Goal: Task Accomplishment & Management: Manage account settings

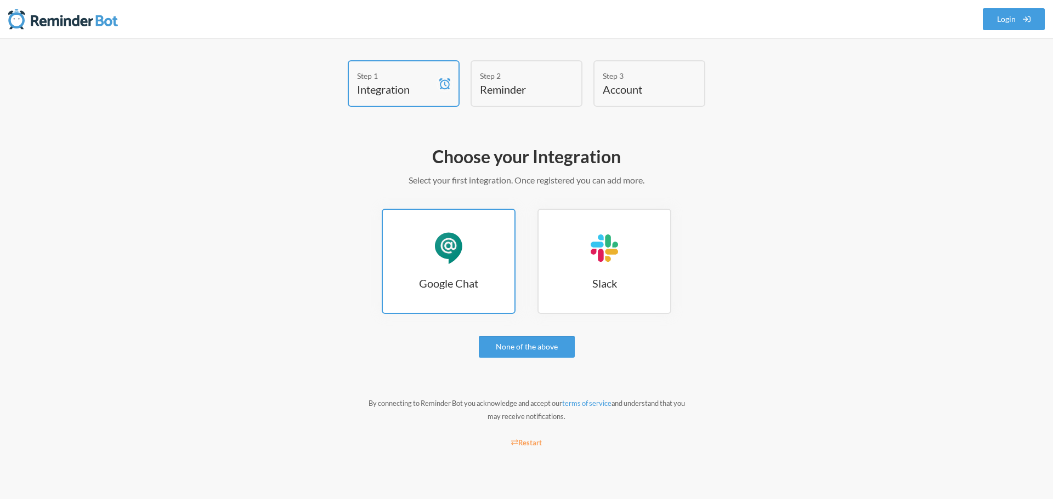
click at [474, 270] on link "Google Chat Google Chat" at bounding box center [449, 261] width 134 height 105
click at [469, 272] on link "Google Chat Google Chat" at bounding box center [449, 261] width 134 height 105
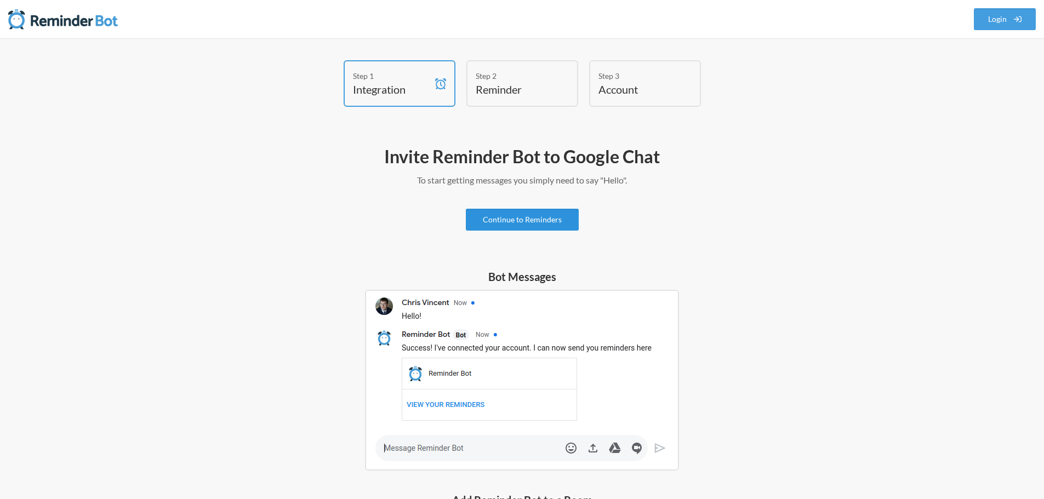
click at [537, 217] on link "Continue to Reminders" at bounding box center [522, 220] width 113 height 22
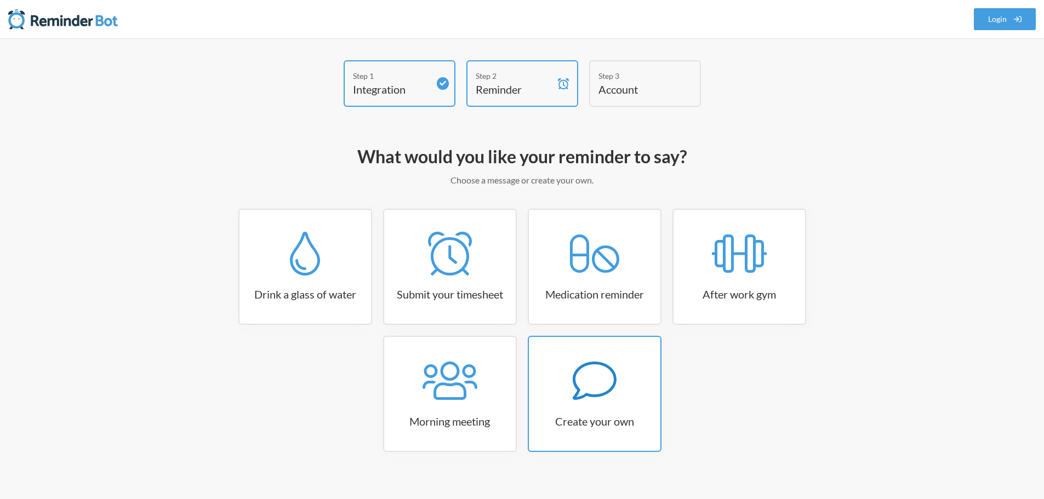
click at [585, 403] on link "Create your own" at bounding box center [595, 394] width 134 height 116
select select "07:30:00"
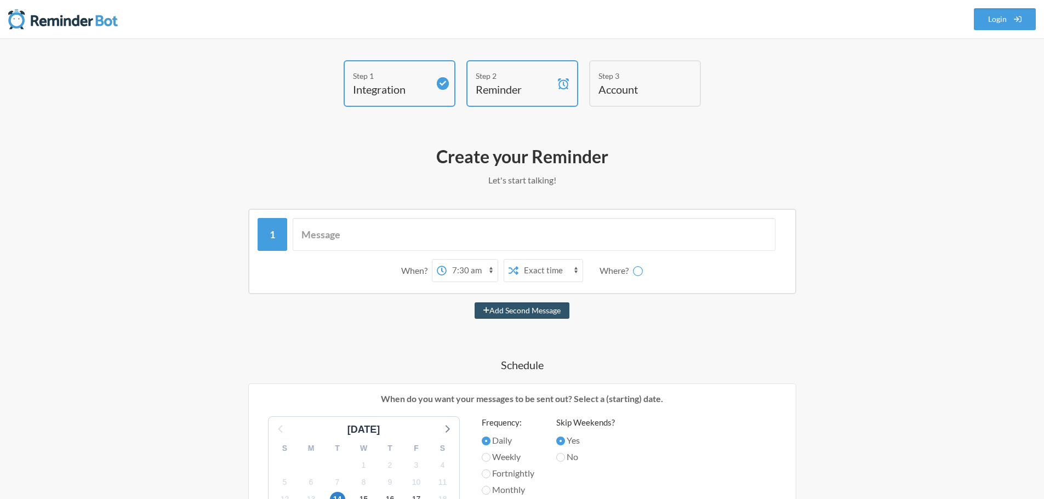
select select "spaces/AAQAoZZOXwM"
click at [372, 238] on input "text" at bounding box center [534, 234] width 483 height 33
type input "@"
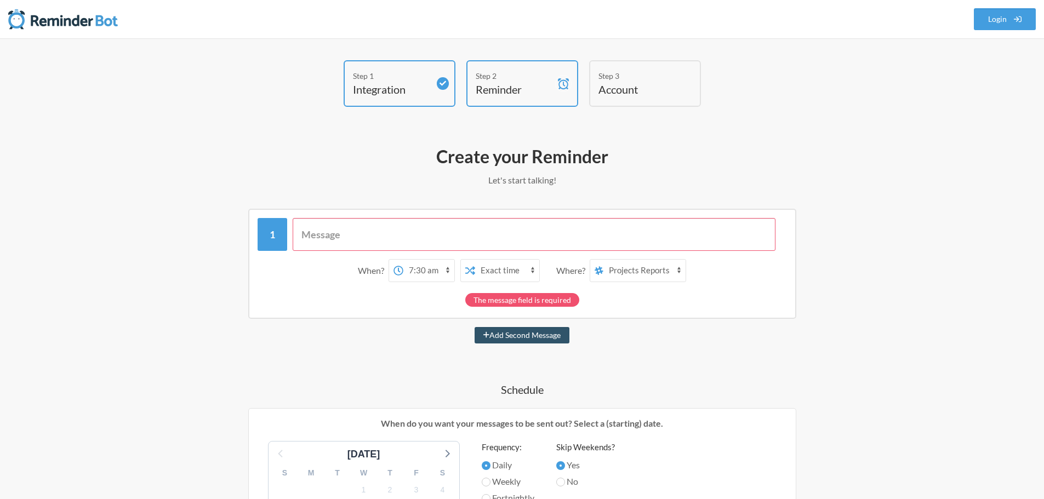
type input "u"
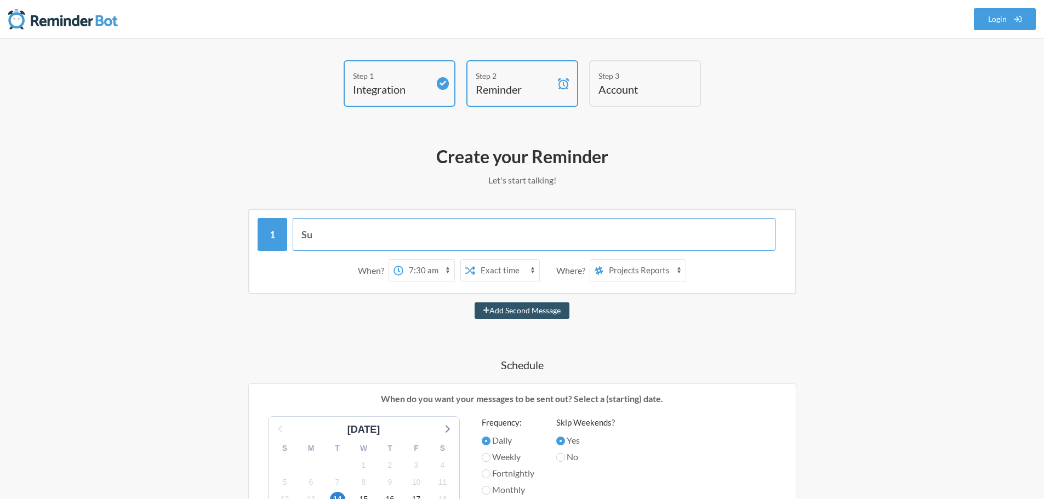
type input "S"
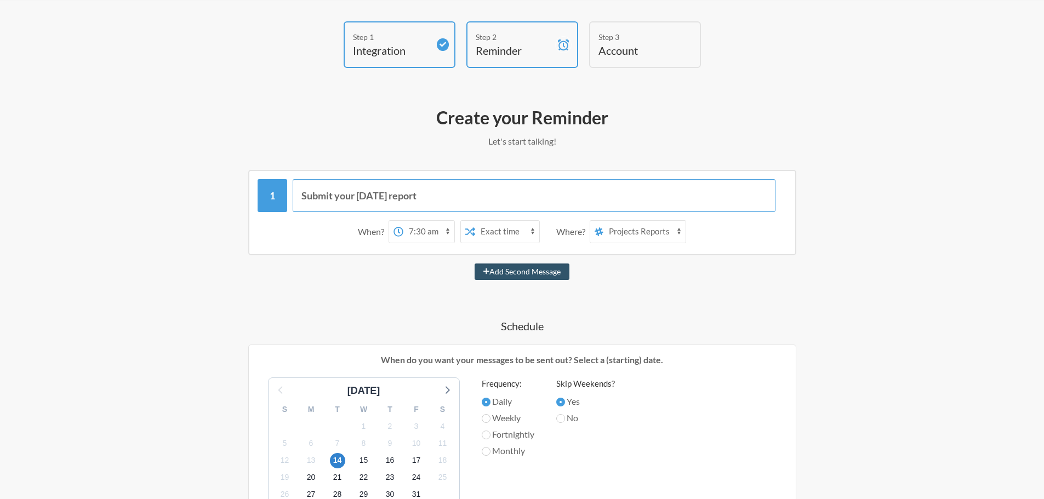
scroll to position [55, 0]
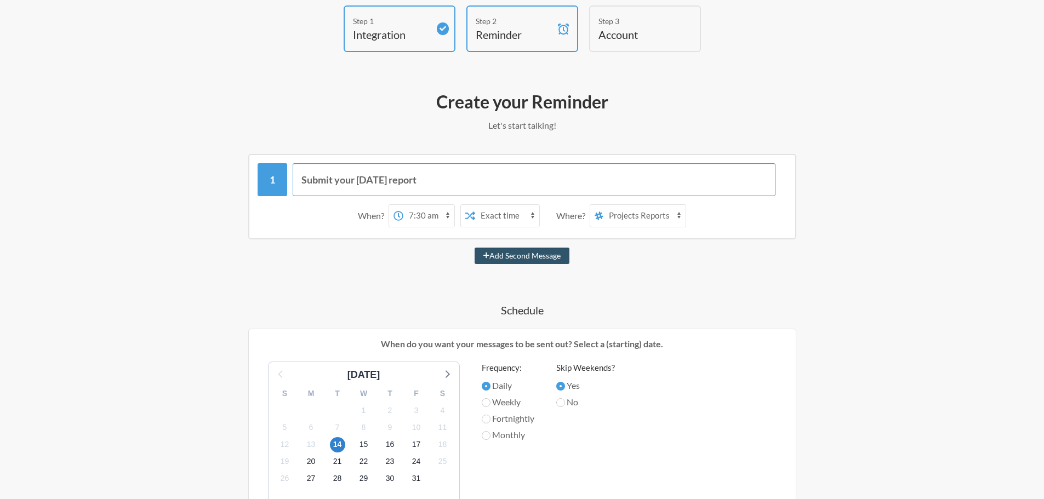
type input "Submit your Monday report"
click at [424, 217] on select "12:00 am 12:15 am 12:30 am 12:45 am 1:00 am 1:15 am 1:30 am 1:45 am 2:00 am 2:1…" at bounding box center [428, 216] width 51 height 22
select select "08:00:00"
click at [403, 205] on select "12:00 am 12:15 am 12:30 am 12:45 am 1:00 am 1:15 am 1:30 am 1:45 am 2:00 am 2:1…" at bounding box center [428, 216] width 51 height 22
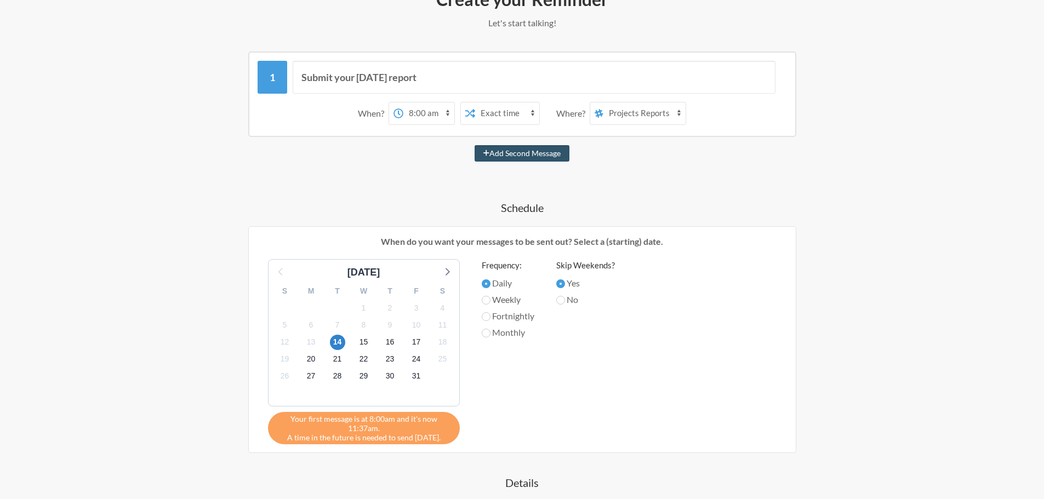
scroll to position [164, 0]
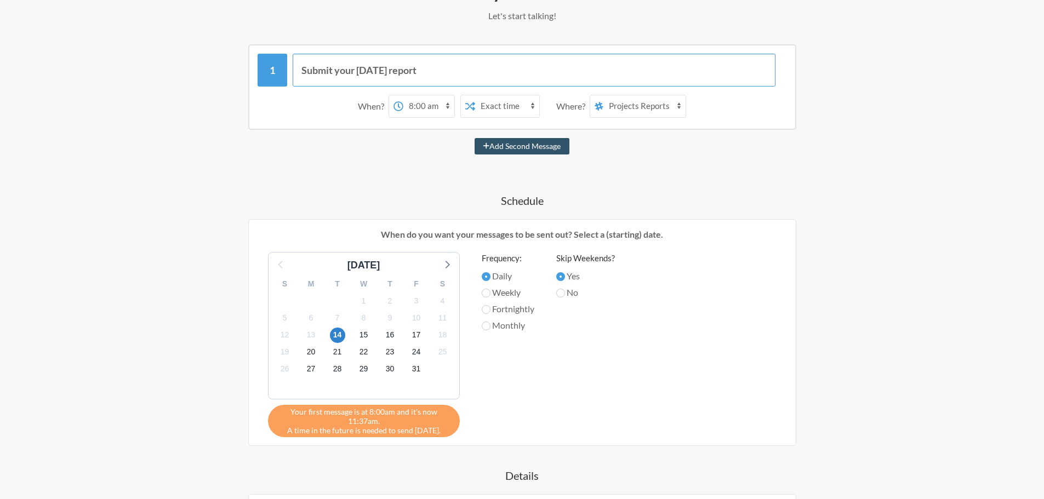
click at [302, 69] on input "Submit your Monday report" at bounding box center [534, 70] width 483 height 33
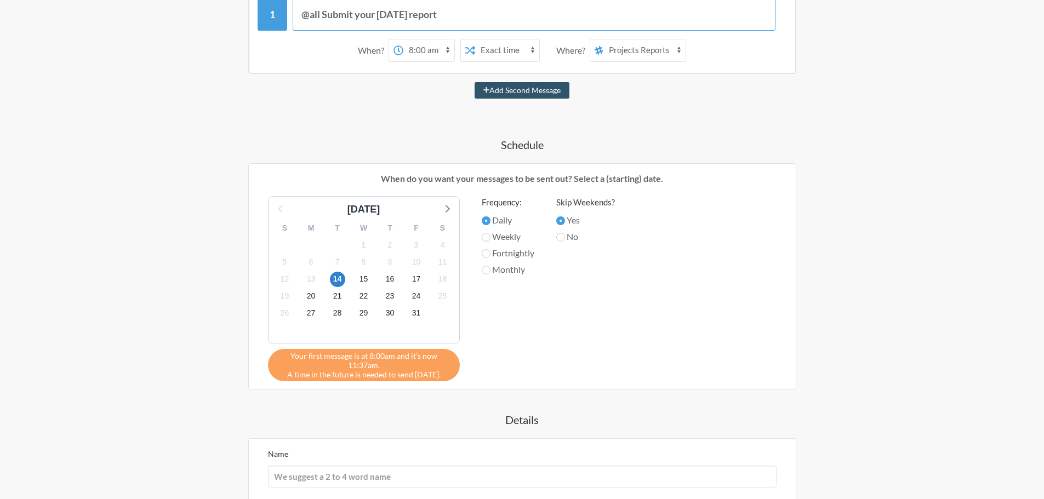
scroll to position [219, 0]
type input "@all Submit your Monday report"
click at [312, 297] on span "20" at bounding box center [311, 297] width 15 height 15
click at [510, 237] on label "Weekly" at bounding box center [508, 237] width 53 height 13
click at [491, 237] on input "Weekly" at bounding box center [486, 238] width 9 height 9
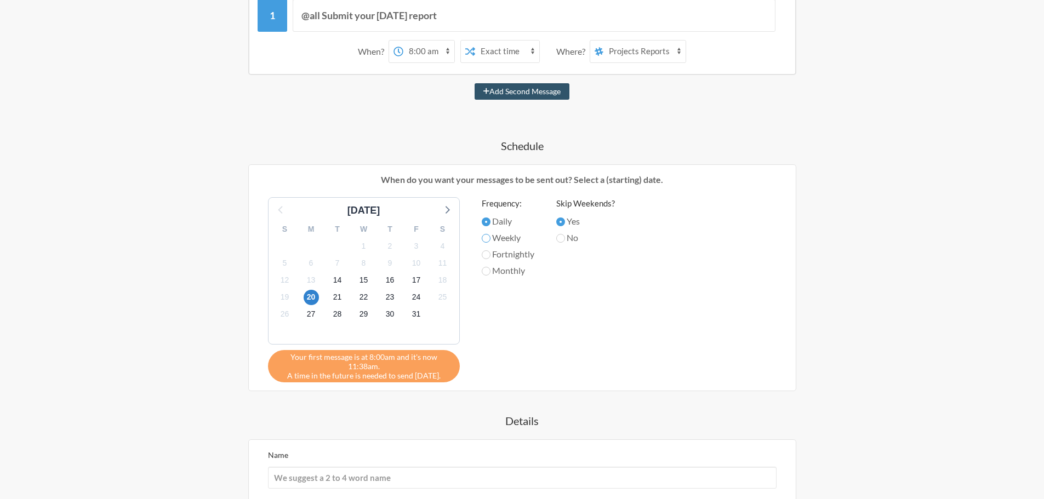
radio input "true"
click at [563, 231] on label "No" at bounding box center [585, 237] width 59 height 13
click at [563, 234] on input "No" at bounding box center [560, 238] width 9 height 9
radio input "true"
click at [561, 219] on input "Yes" at bounding box center [560, 222] width 9 height 9
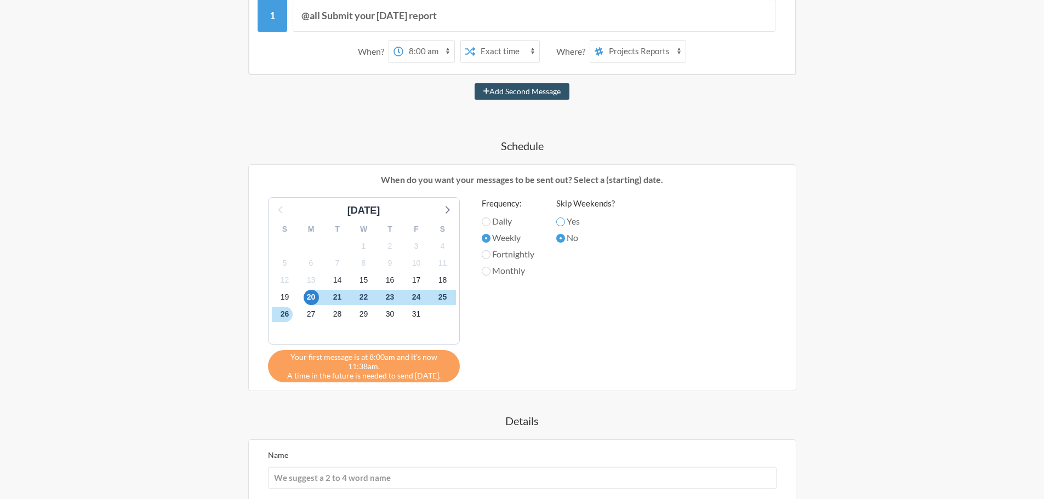
radio input "true"
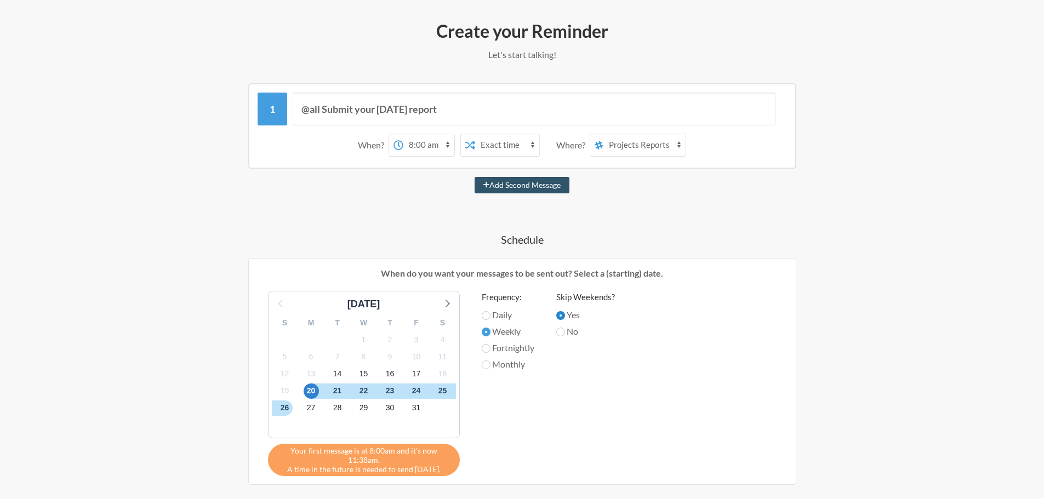
scroll to position [110, 0]
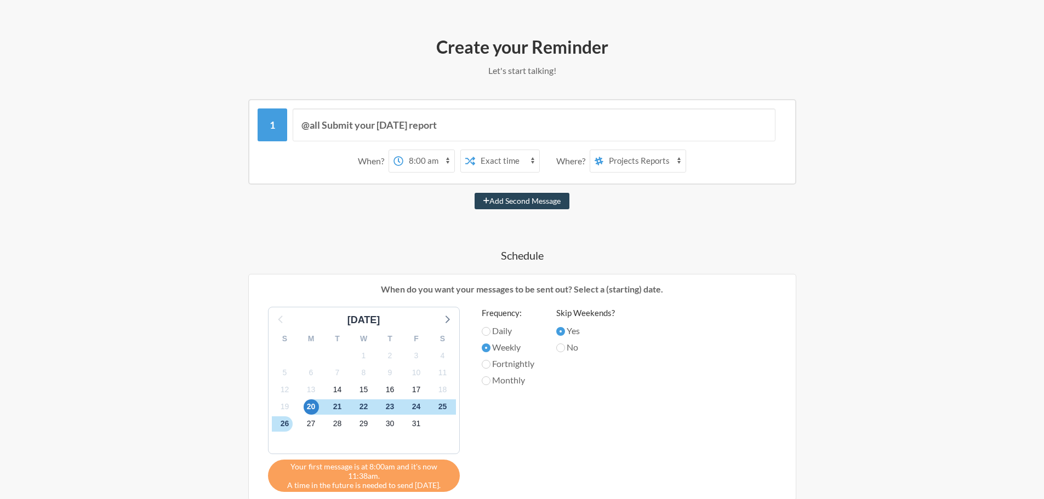
click at [509, 197] on button "Add Second Message" at bounding box center [522, 201] width 95 height 16
select select "09:00:00"
select select "spaces/AAQAoZZOXwM"
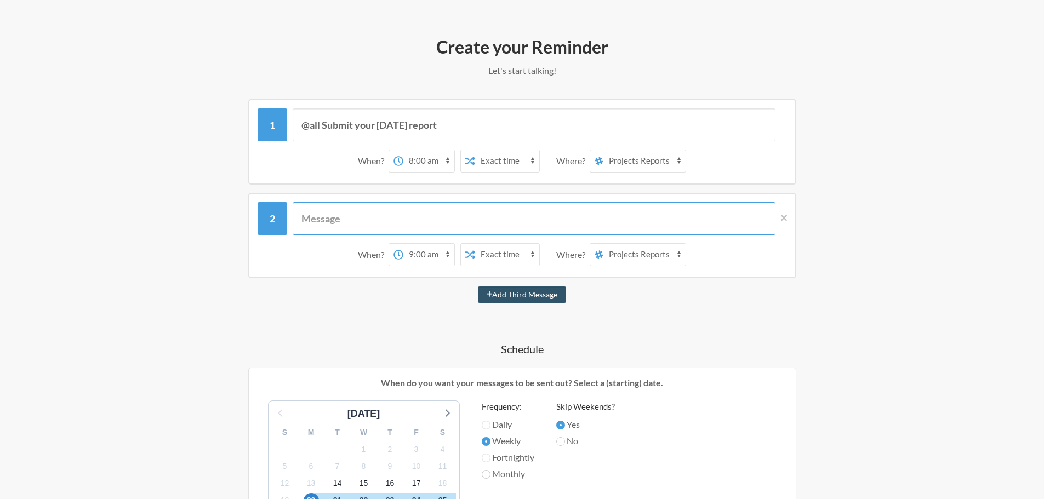
click at [368, 214] on input "text" at bounding box center [534, 218] width 483 height 33
type input "@all su"
click at [786, 219] on icon at bounding box center [784, 218] width 6 height 10
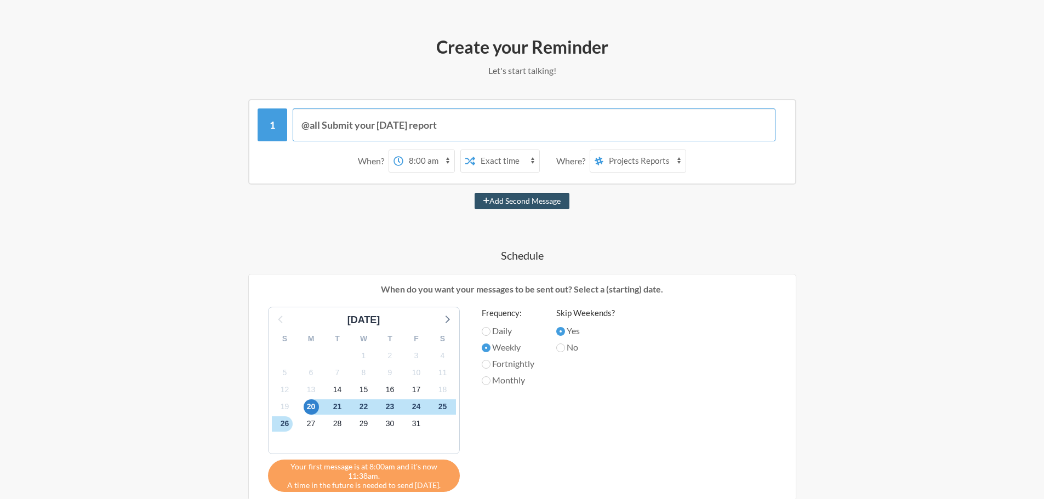
click at [320, 124] on input "@all Submit your Monday report" at bounding box center [534, 125] width 483 height 33
click at [479, 127] on input "Reminder: Submit your Monday report" at bounding box center [534, 125] width 483 height 33
type input "Reminder: Submit your Monday reports"
click at [429, 161] on select "12:00 am 12:15 am 12:30 am 12:45 am 1:00 am 1:15 am 1:30 am 1:45 am 2:00 am 2:1…" at bounding box center [428, 161] width 51 height 22
select select "08:15:00"
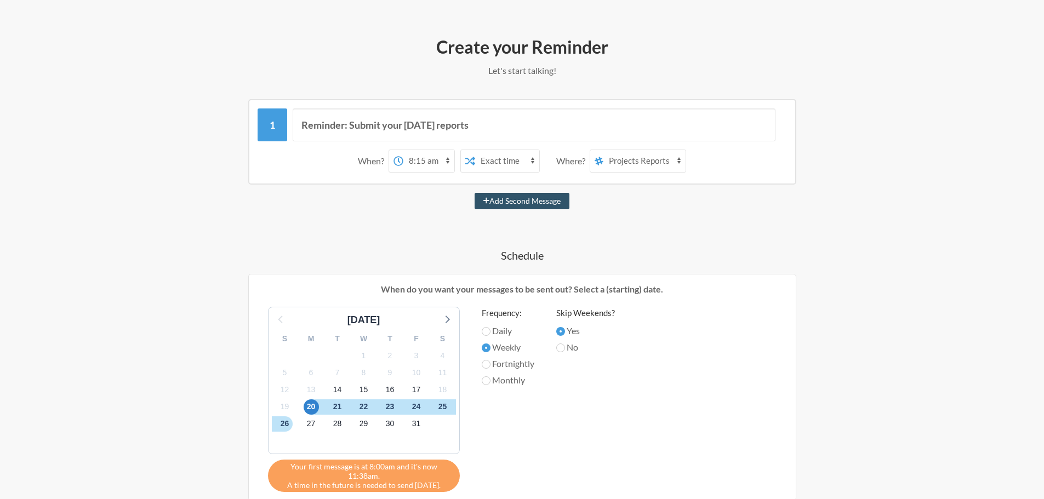
click at [403, 150] on select "12:00 am 12:15 am 12:30 am 12:45 am 1:00 am 1:15 am 1:30 am 1:45 am 2:00 am 2:1…" at bounding box center [428, 161] width 51 height 22
click at [716, 238] on div "Reminder: Submit your Monday reports When? 12:00 am 12:15 am 12:30 am 12:45 am …" at bounding box center [522, 403] width 636 height 609
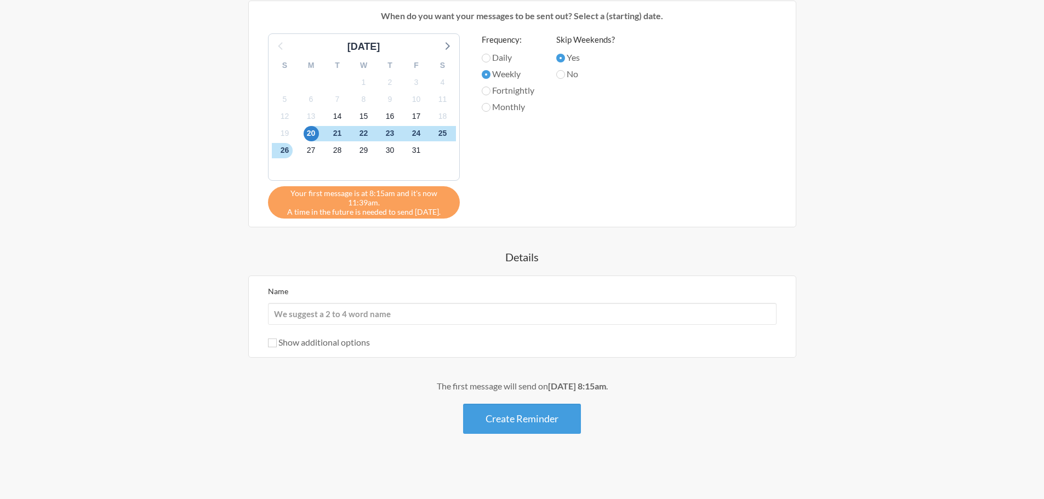
scroll to position [384, 0]
click at [327, 314] on input "Name" at bounding box center [522, 314] width 509 height 22
type input "m"
type input "Monday Report Reminder"
click at [541, 422] on button "Create Reminder" at bounding box center [522, 418] width 118 height 30
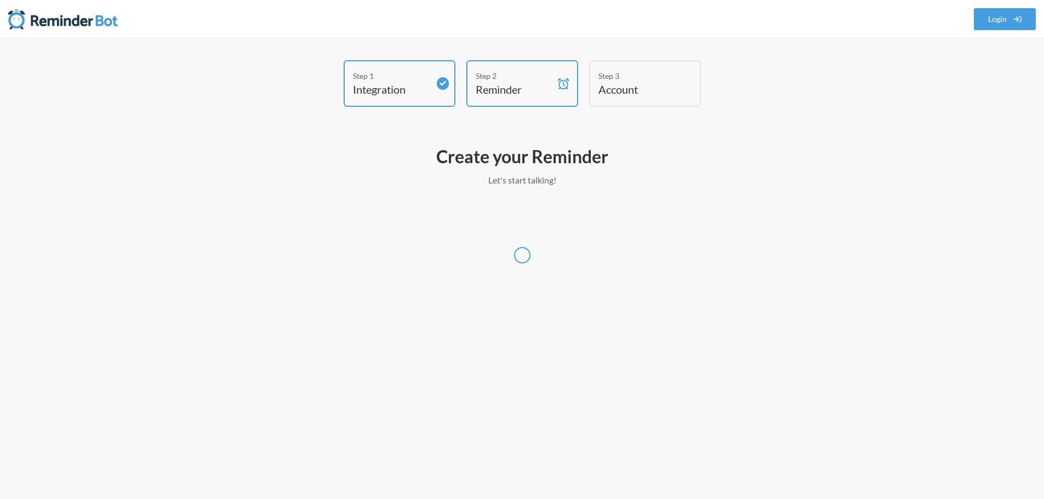
scroll to position [0, 0]
select select "America/Los_Angeles"
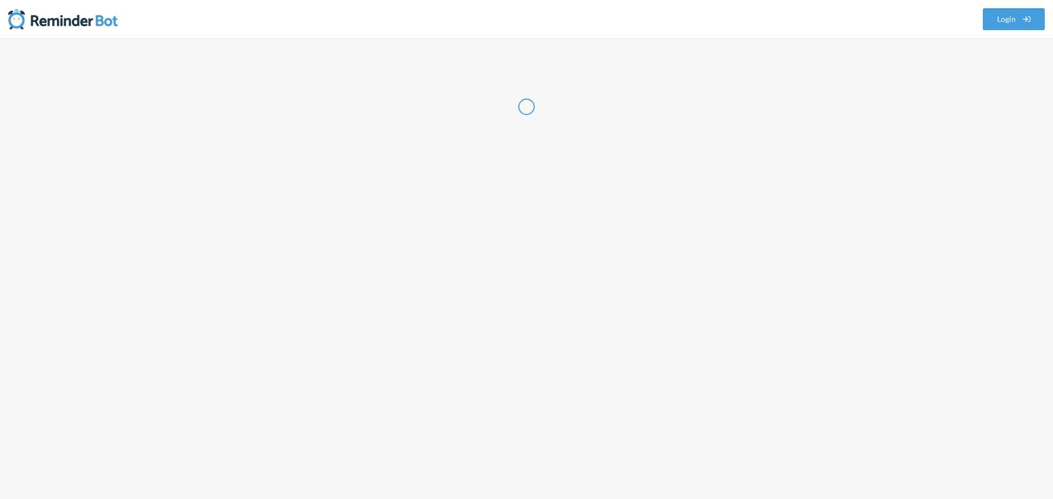
select select "US"
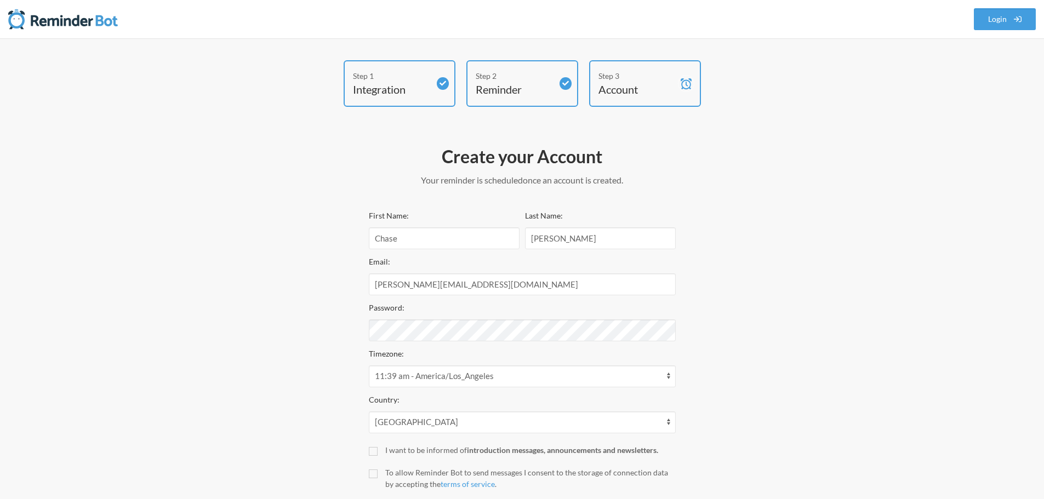
scroll to position [55, 0]
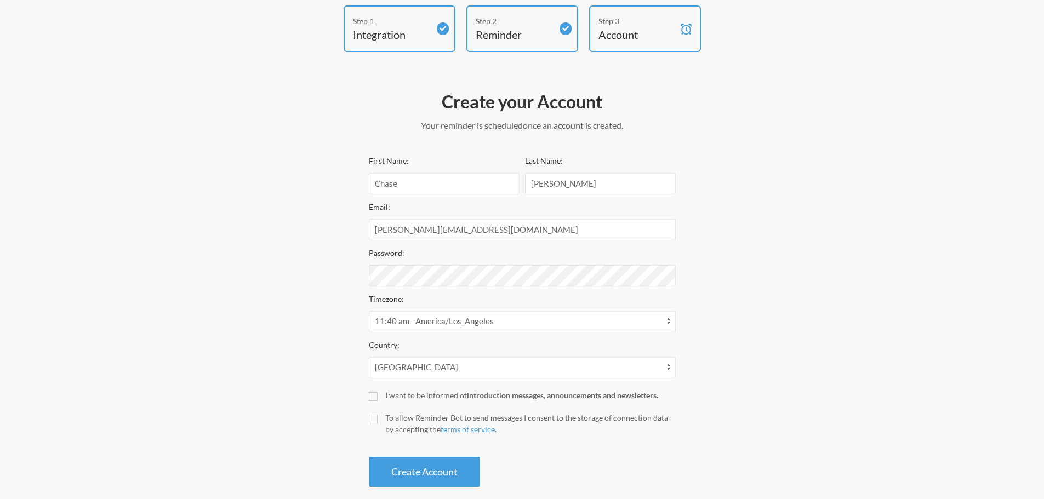
click at [306, 271] on div "Step 1 Integration Step 2 Reminder Step 3 Account Create your Account Your remi…" at bounding box center [523, 248] width 658 height 487
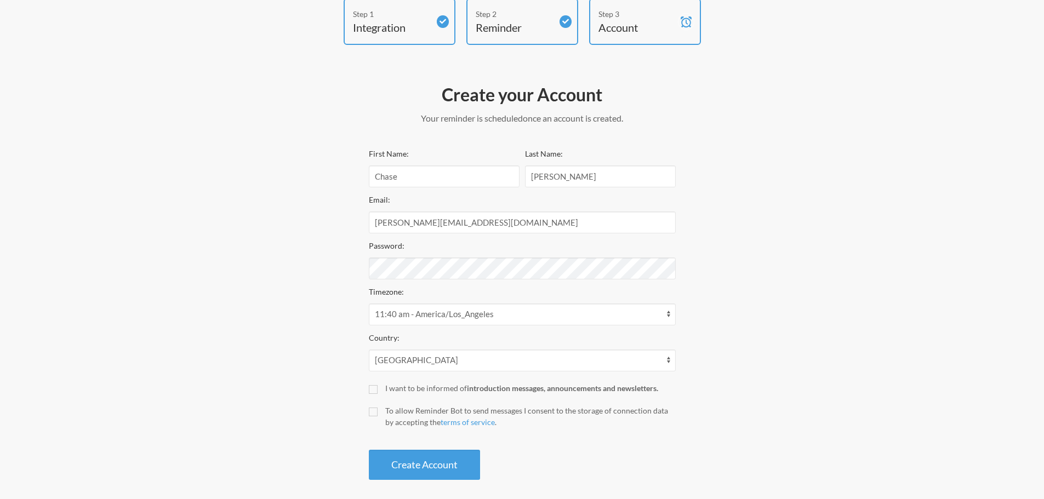
scroll to position [70, 0]
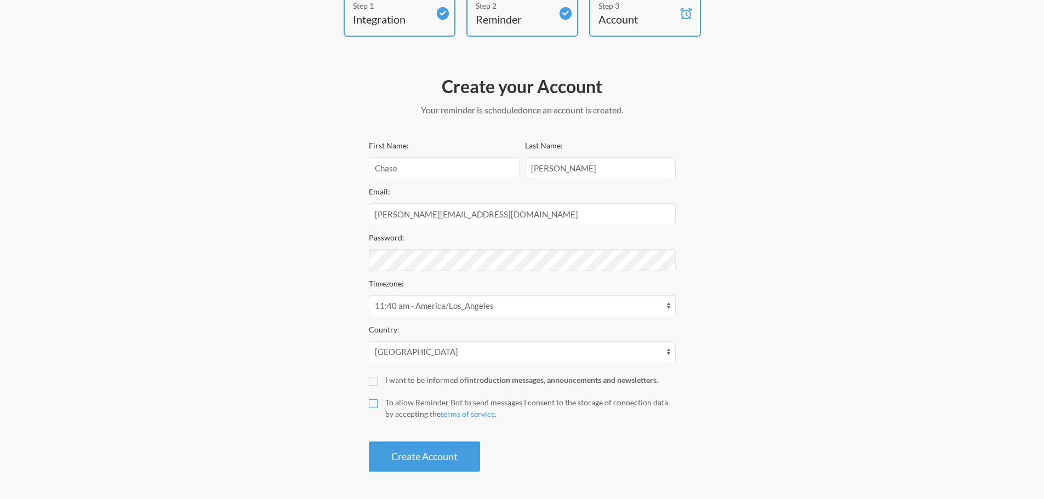
click at [374, 405] on input "To allow Reminder Bot to send messages I consent to the storage of connection d…" at bounding box center [373, 404] width 9 height 9
checkbox input "true"
click at [437, 454] on button "Create Account" at bounding box center [424, 457] width 111 height 30
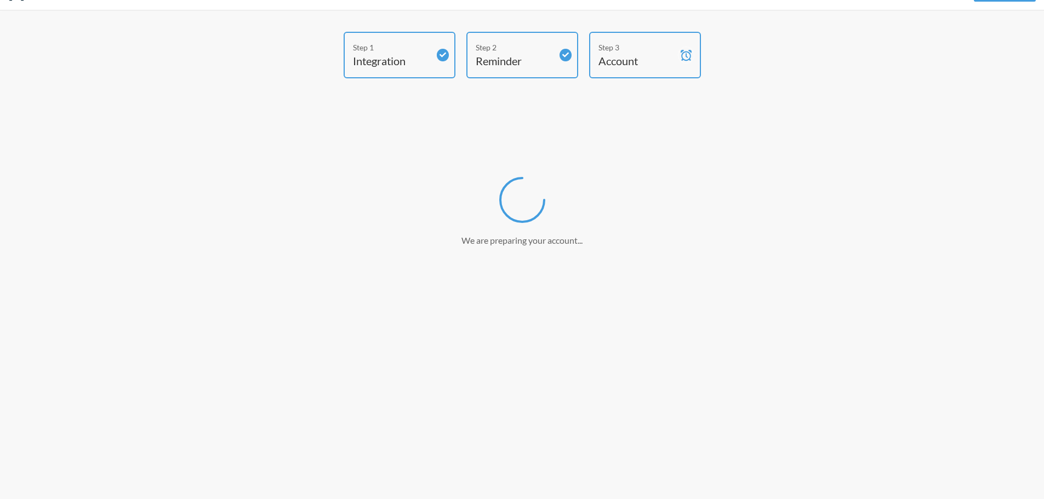
scroll to position [29, 0]
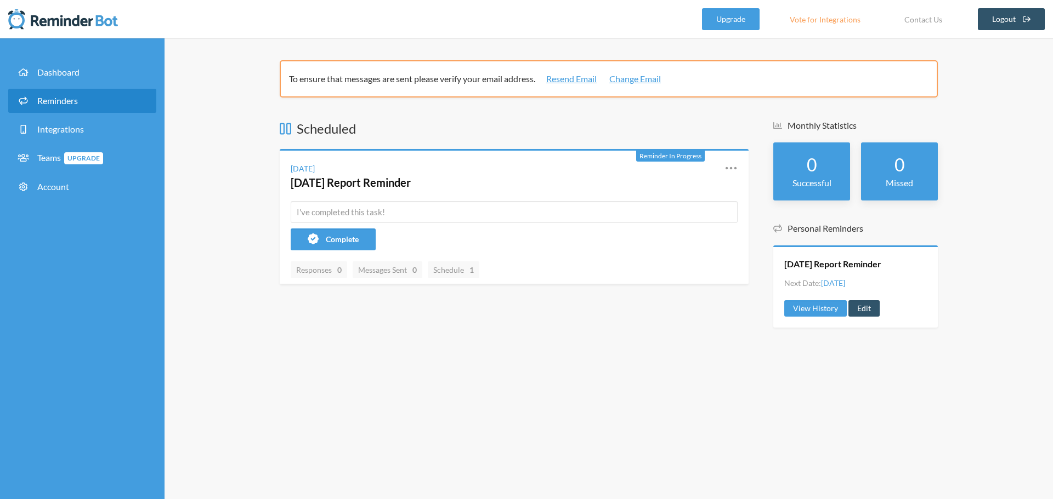
click at [74, 106] on link "Reminders" at bounding box center [82, 101] width 148 height 24
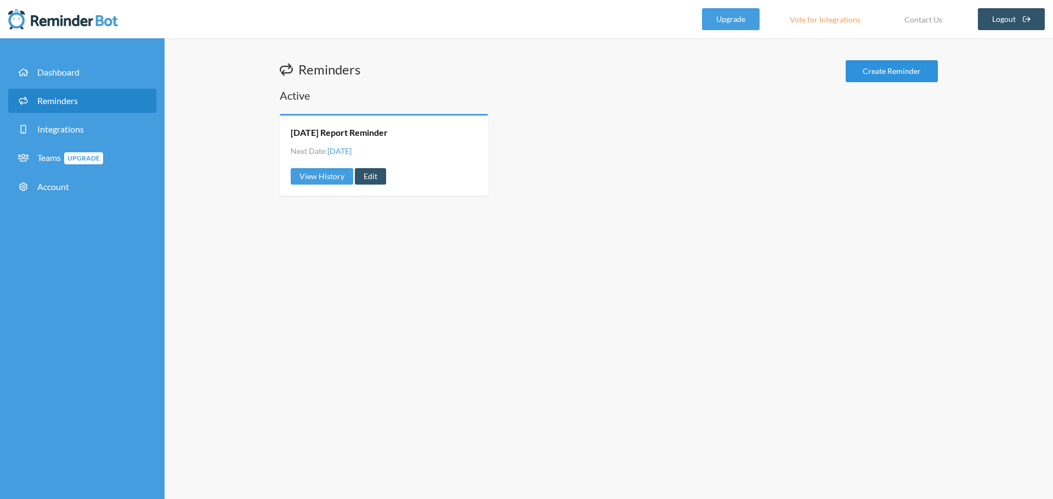
click at [893, 72] on link "Create Reminder" at bounding box center [891, 71] width 92 height 22
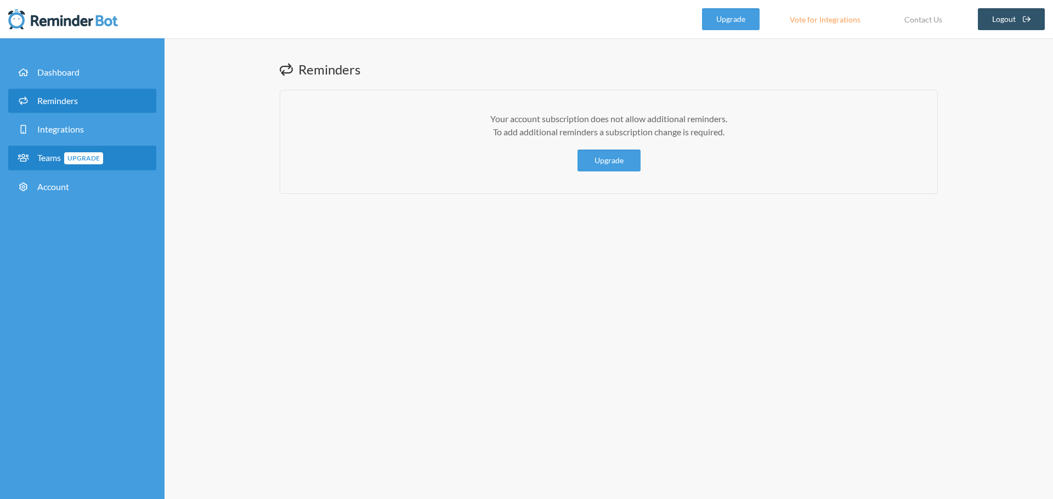
click at [116, 166] on link "Teams Upgrade" at bounding box center [82, 158] width 148 height 25
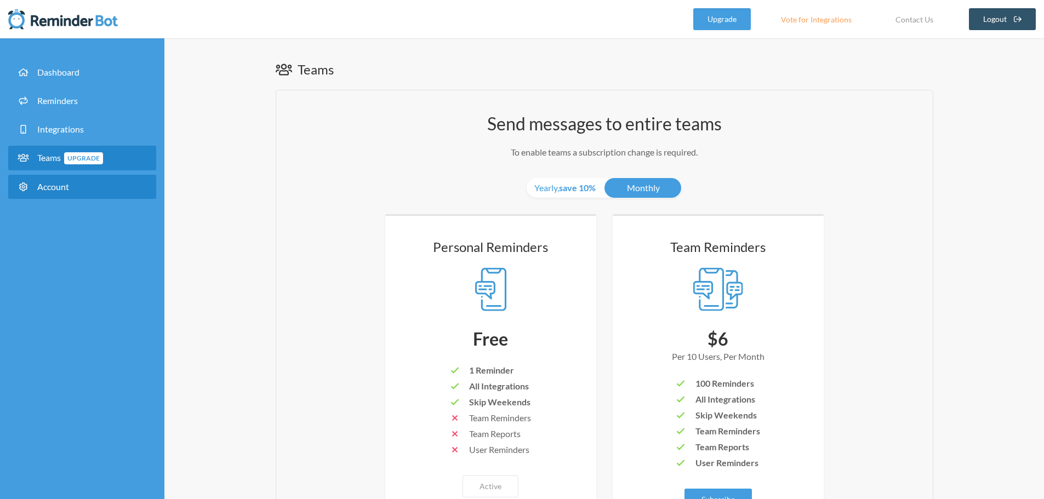
click at [110, 184] on link "Account" at bounding box center [82, 187] width 148 height 24
select select "**"
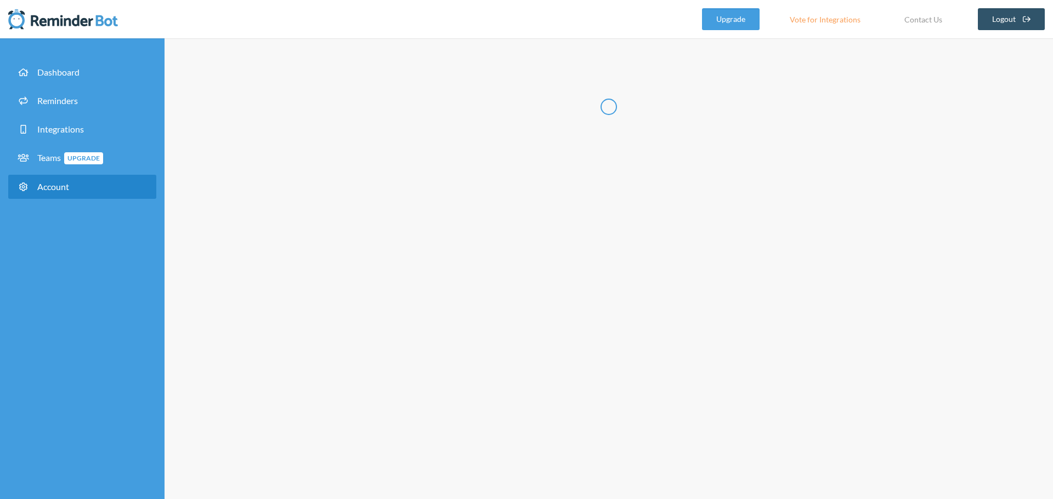
type input "*****"
type input "********"
type input "**********"
select select "**"
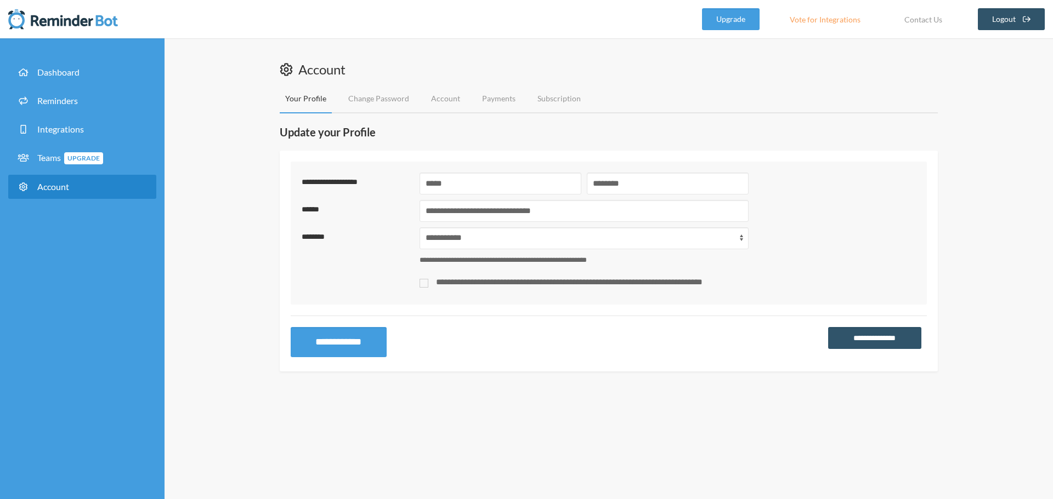
click at [420, 96] on li "Account" at bounding box center [439, 98] width 51 height 29
click at [432, 101] on link "Account" at bounding box center [445, 98] width 40 height 29
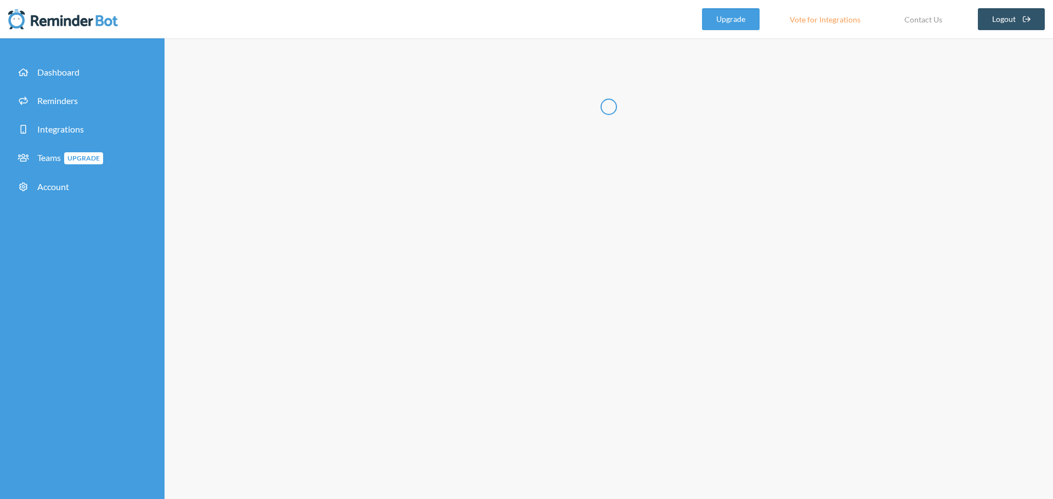
type input "**********"
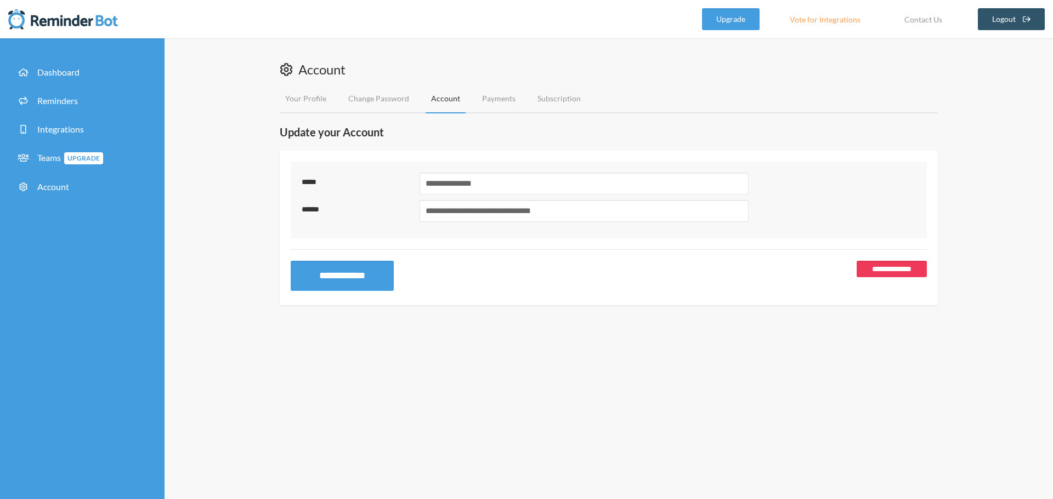
click at [894, 272] on link "**********" at bounding box center [891, 269] width 70 height 16
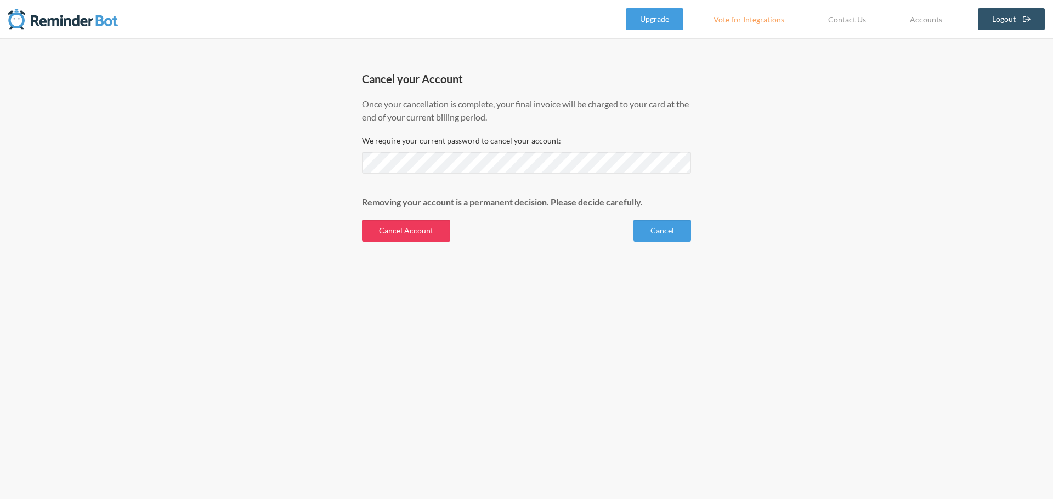
click at [429, 235] on button "Cancel Account" at bounding box center [406, 231] width 88 height 22
click at [335, 329] on div "Cancel your Account Once your cancellation is complete, your final invoice will…" at bounding box center [526, 268] width 1053 height 461
click at [396, 228] on button "Cancel Account" at bounding box center [406, 231] width 88 height 22
